Goal: Information Seeking & Learning: Find specific fact

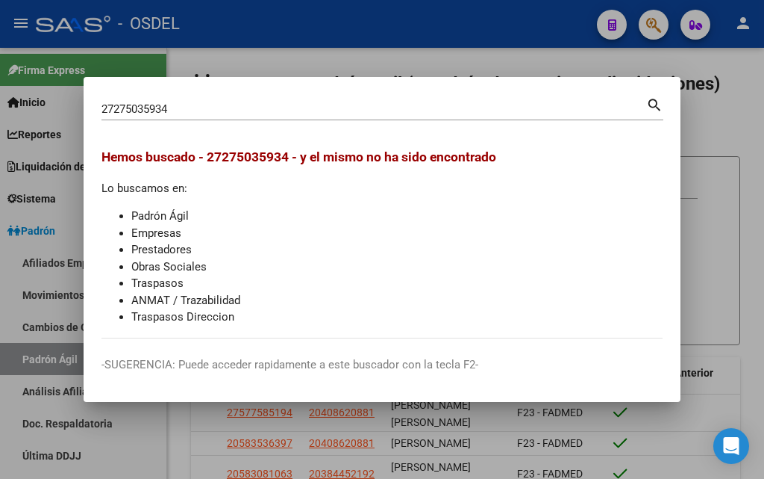
click at [593, 101] on div "27275035934 [PERSON_NAME] (apellido, dni, [PERSON_NAME], [PERSON_NAME], cuit, o…" at bounding box center [374, 109] width 545 height 22
drag, startPoint x: 101, startPoint y: 108, endPoint x: 170, endPoint y: 107, distance: 69.4
click at [170, 107] on mat-dialog-content "27275035934 Buscar (apellido, dni, cuil, nro traspaso, cuit, obra social) searc…" at bounding box center [382, 216] width 597 height 243
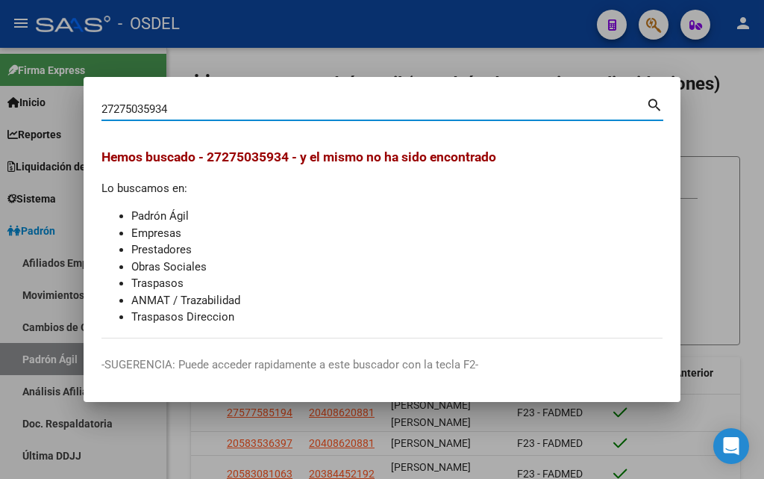
drag, startPoint x: 170, startPoint y: 107, endPoint x: 102, endPoint y: 107, distance: 68.7
click at [102, 107] on input "27275035934" at bounding box center [374, 108] width 545 height 13
paste input "- 27146045 - 2"
click at [123, 105] on input "27 - 27146045 - 2" at bounding box center [374, 108] width 545 height 13
click at [116, 107] on input "27 -27146045 - 2" at bounding box center [374, 108] width 545 height 13
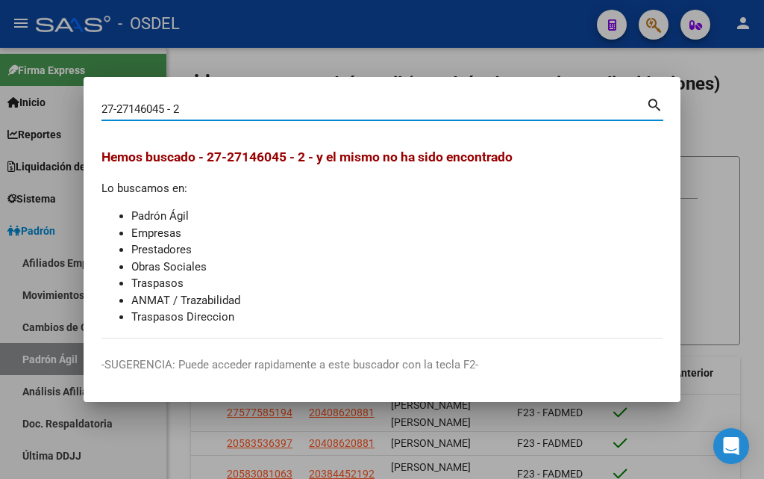
click at [175, 107] on input "27-27146045 - 2" at bounding box center [374, 108] width 545 height 13
click at [167, 107] on input "27-27146045 -2" at bounding box center [374, 108] width 545 height 13
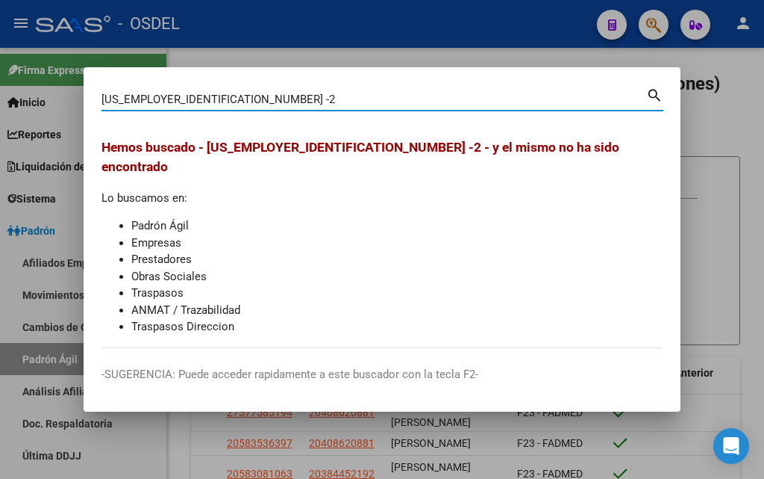
drag, startPoint x: 178, startPoint y: 107, endPoint x: 56, endPoint y: 107, distance: 122.4
click at [56, 107] on div "[US_EMPLOYER_IDENTIFICATION_NUMBER] -2 Buscar (apellido, dni, cuil, nro traspas…" at bounding box center [382, 239] width 764 height 479
paste input "- 27146045 -"
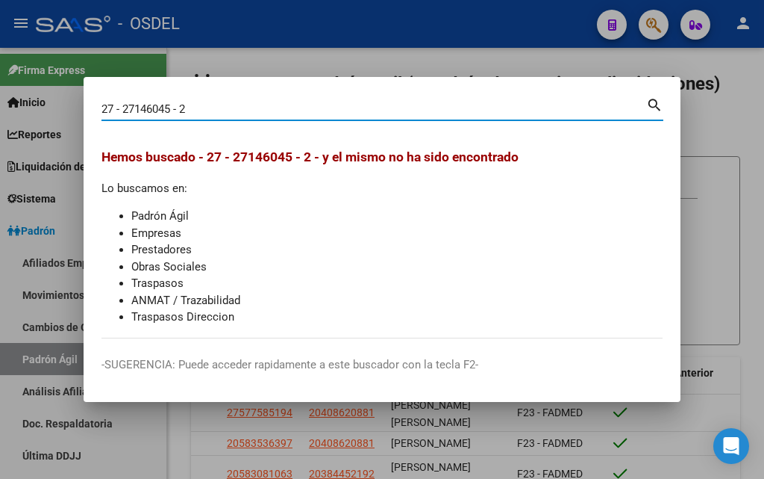
click at [177, 108] on input "27 - 27146045 - 2" at bounding box center [374, 108] width 545 height 13
click at [178, 108] on input "27 - 27146045- 2" at bounding box center [374, 108] width 545 height 13
click at [124, 108] on input "27 - 27146045-2" at bounding box center [374, 108] width 545 height 13
click at [116, 110] on input "27 -27146045-2" at bounding box center [374, 108] width 545 height 13
type input "27271460452"
